Goal: Use online tool/utility: Use online tool/utility

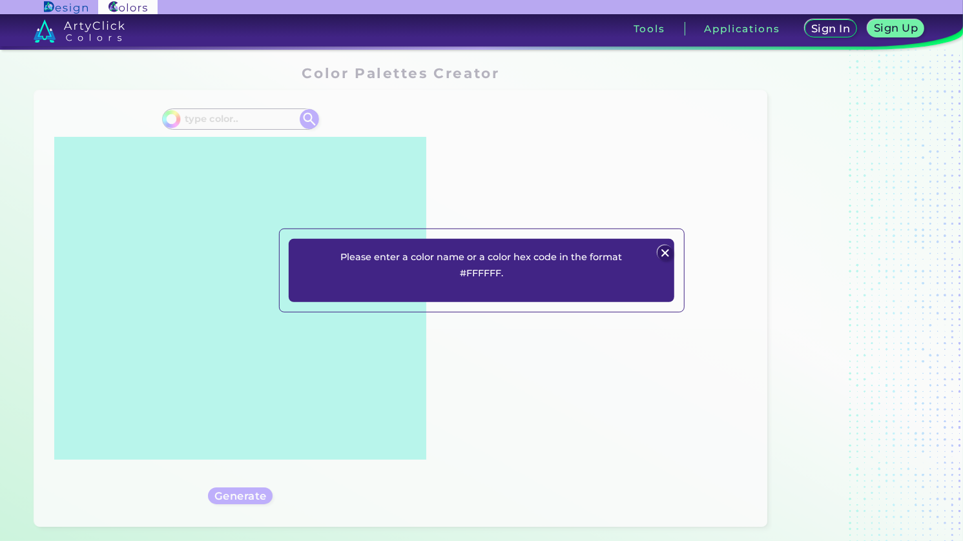
click at [662, 250] on img at bounding box center [664, 252] width 15 height 15
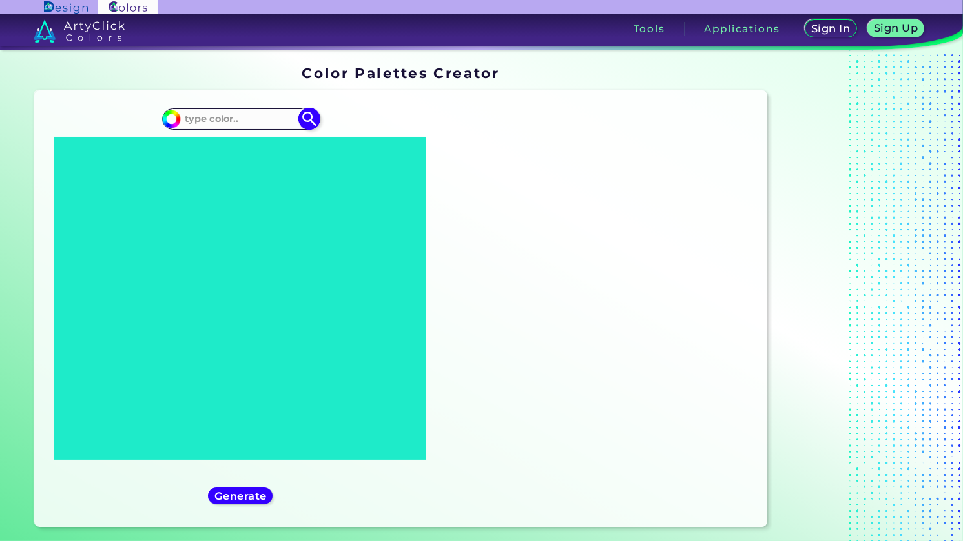
click at [236, 127] on input at bounding box center [240, 118] width 120 height 17
type input "mikado"
click at [249, 150] on p "Mikado Yellow ◉" at bounding box center [223, 142] width 81 height 24
type input "#ffc40c"
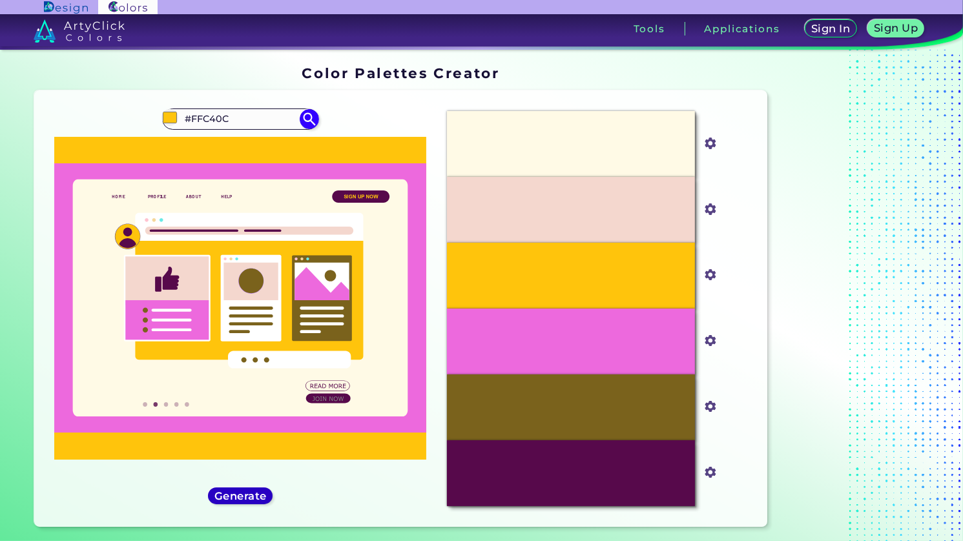
click at [254, 491] on h5 "Generate" at bounding box center [240, 496] width 47 height 10
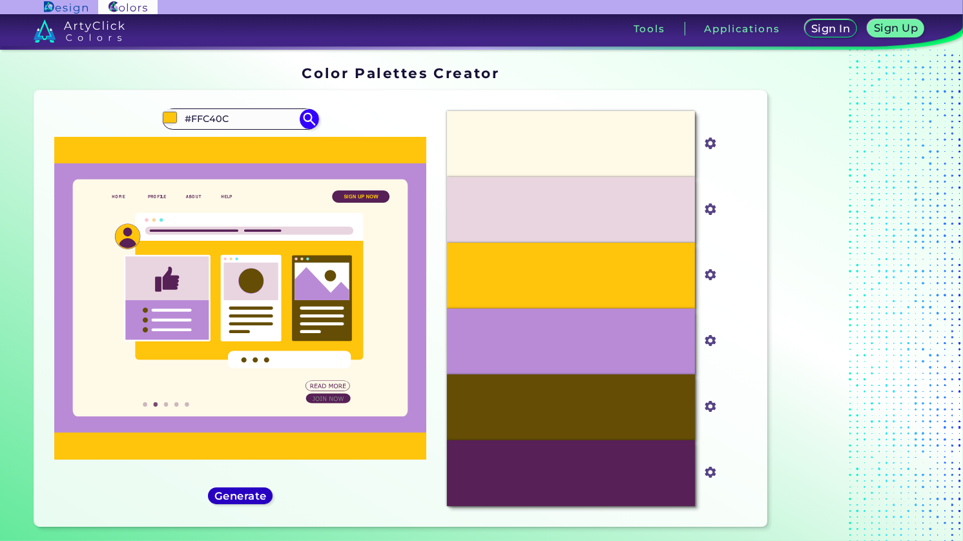
click at [254, 491] on h5 "Generate" at bounding box center [240, 496] width 47 height 10
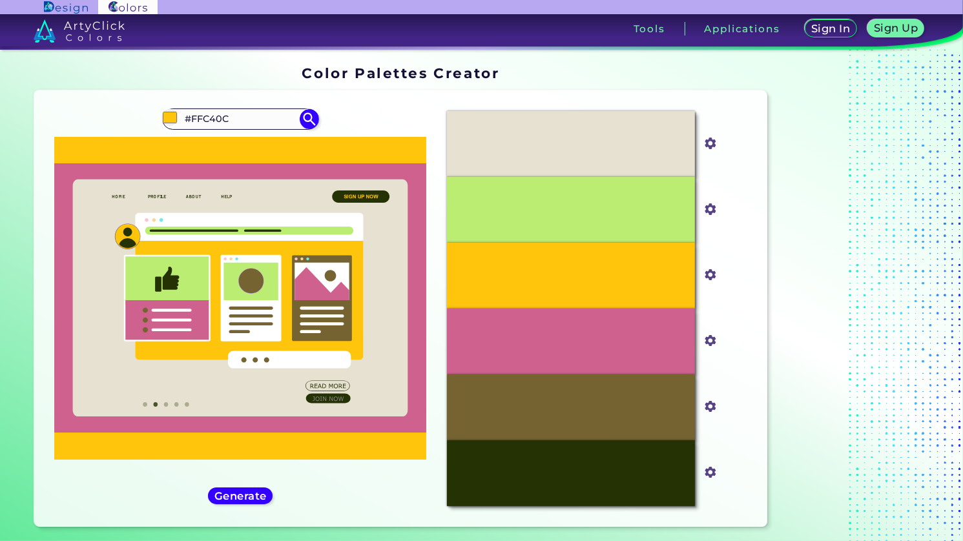
click at [254, 485] on div "#ffc40c #FFC40C Mikado Yellow ◉ Generate Acadia" at bounding box center [241, 309] width 392 height 416
click at [258, 491] on h5 "Generate" at bounding box center [240, 496] width 47 height 10
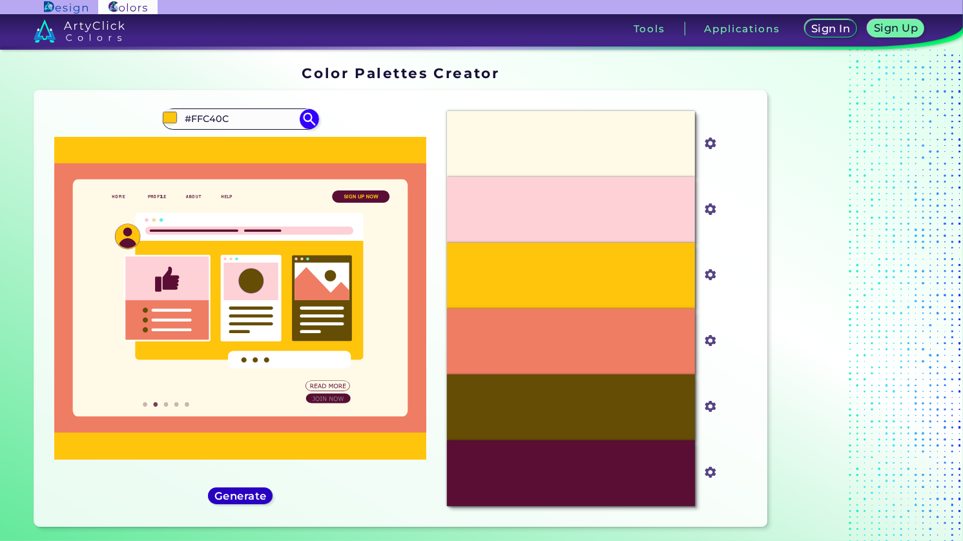
click at [260, 491] on h5 "Generate" at bounding box center [240, 496] width 47 height 10
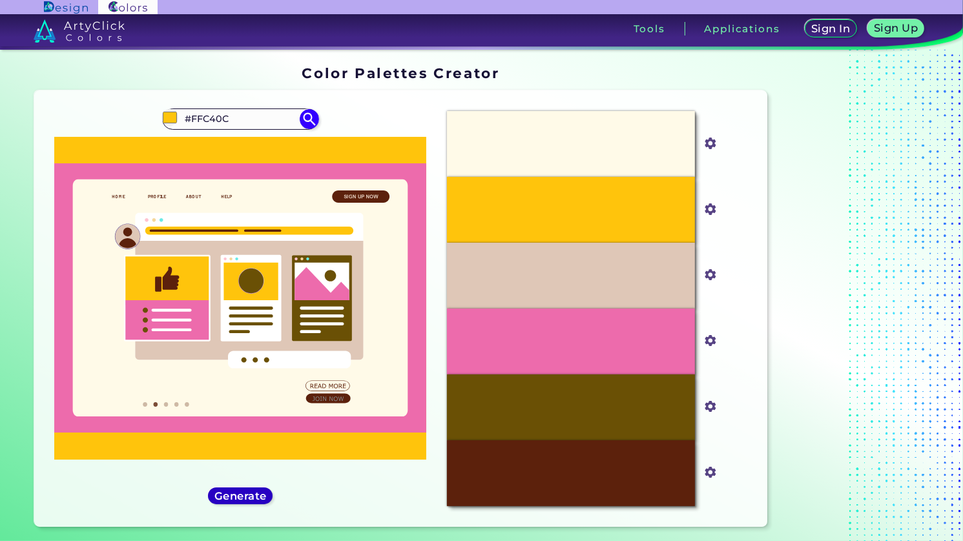
click at [249, 500] on h5 "Generate" at bounding box center [240, 496] width 47 height 10
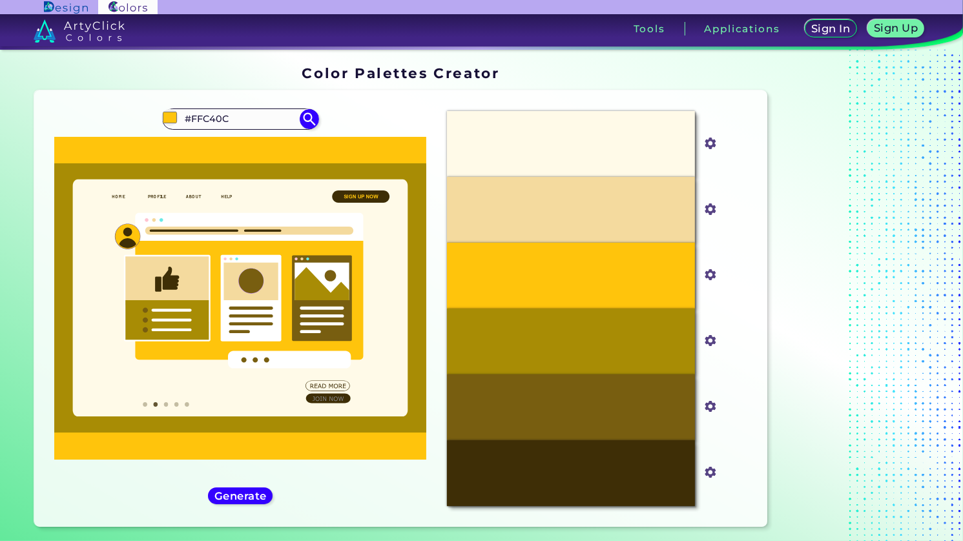
drag, startPoint x: 273, startPoint y: 114, endPoint x: 88, endPoint y: 148, distance: 187.8
click at [87, 147] on div "#ffc40c #FFC40C Mikado Yellow ◉ Generate Acadia" at bounding box center [241, 309] width 392 height 416
type input "folly"
click at [214, 143] on span "◉" at bounding box center [211, 141] width 12 height 17
type input "#ff004f"
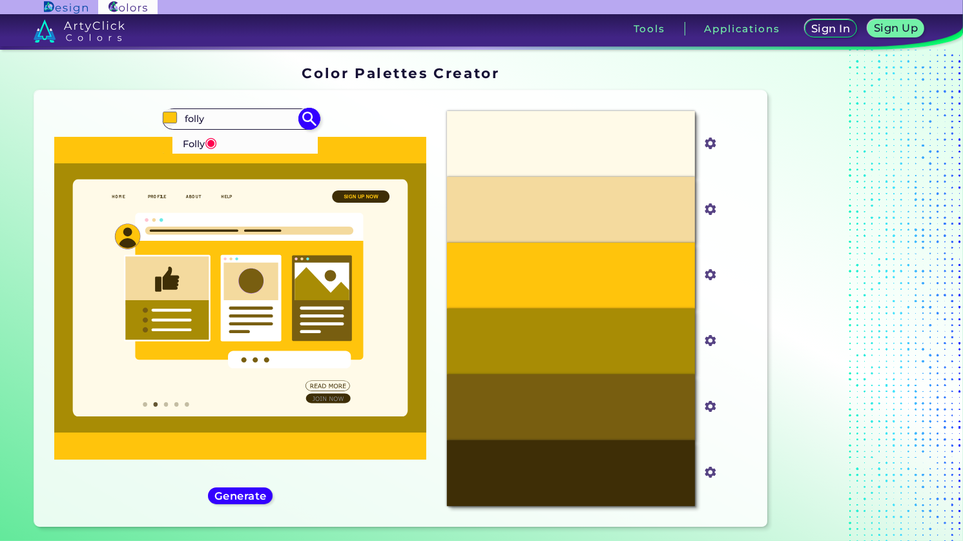
type input "#FF004F"
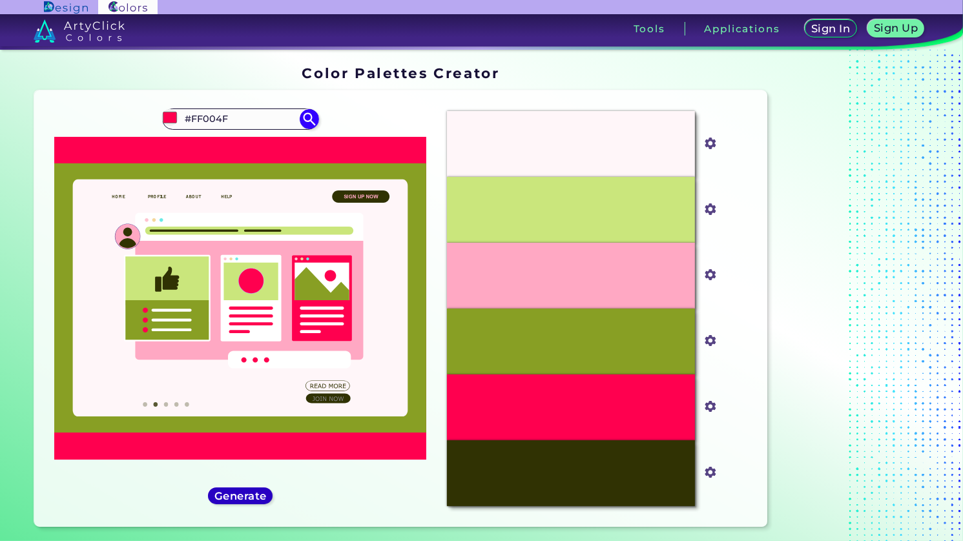
click at [243, 496] on h5 "Generate" at bounding box center [240, 496] width 49 height 10
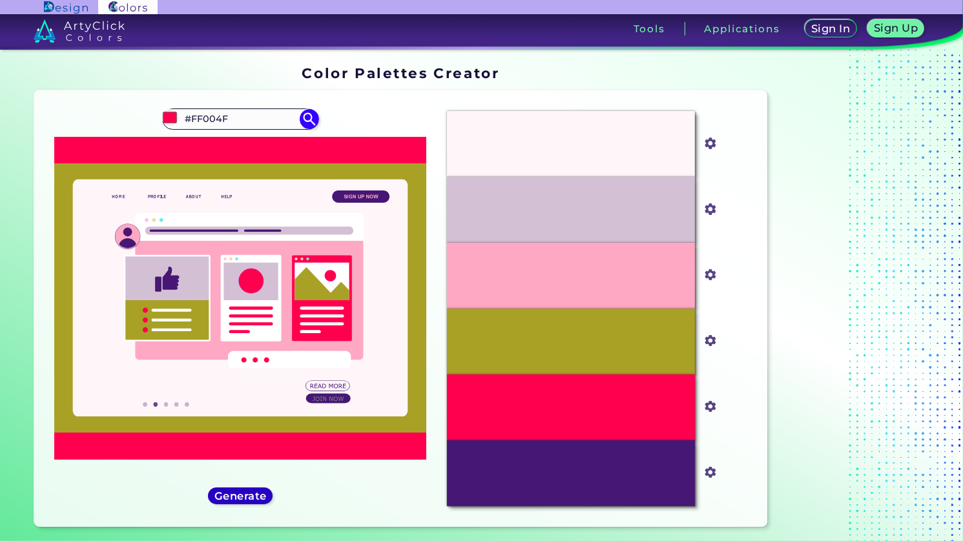
click at [246, 493] on h5 "Generate" at bounding box center [240, 496] width 47 height 10
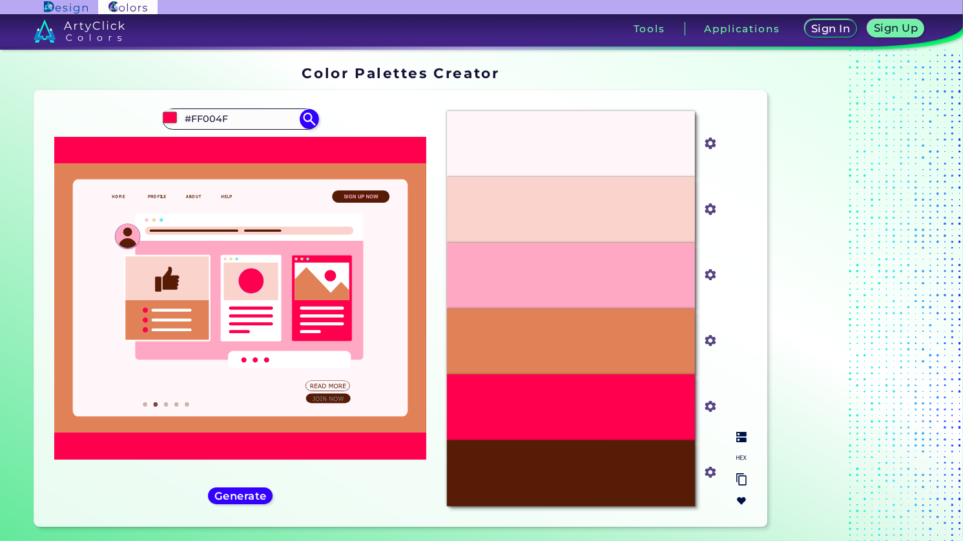
click at [710, 344] on input "#e18157" at bounding box center [708, 339] width 16 height 16
type input "#ffc800"
click at [693, 250] on div "#FFA8C3" at bounding box center [571, 276] width 249 height 66
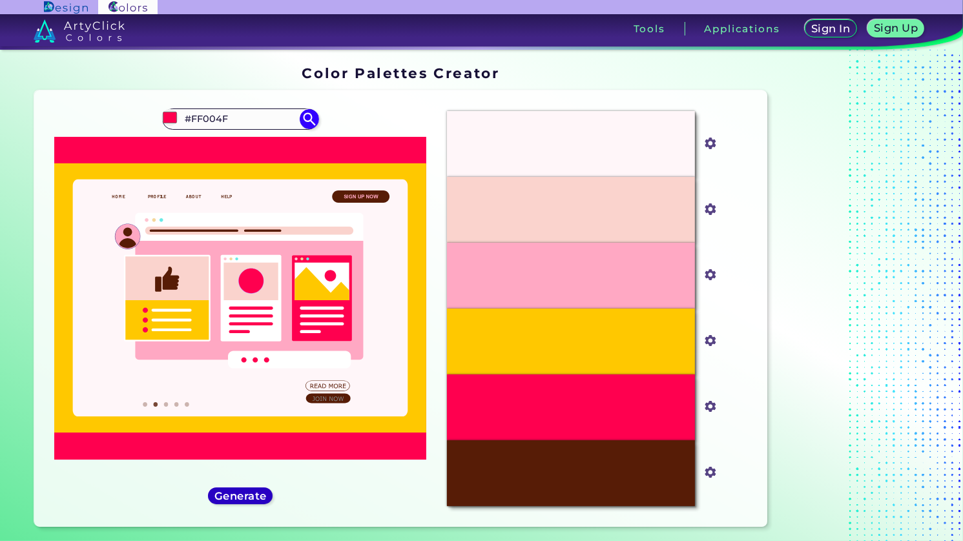
click at [262, 491] on h5 "Generate" at bounding box center [240, 496] width 47 height 10
